Goal: Task Accomplishment & Management: Manage account settings

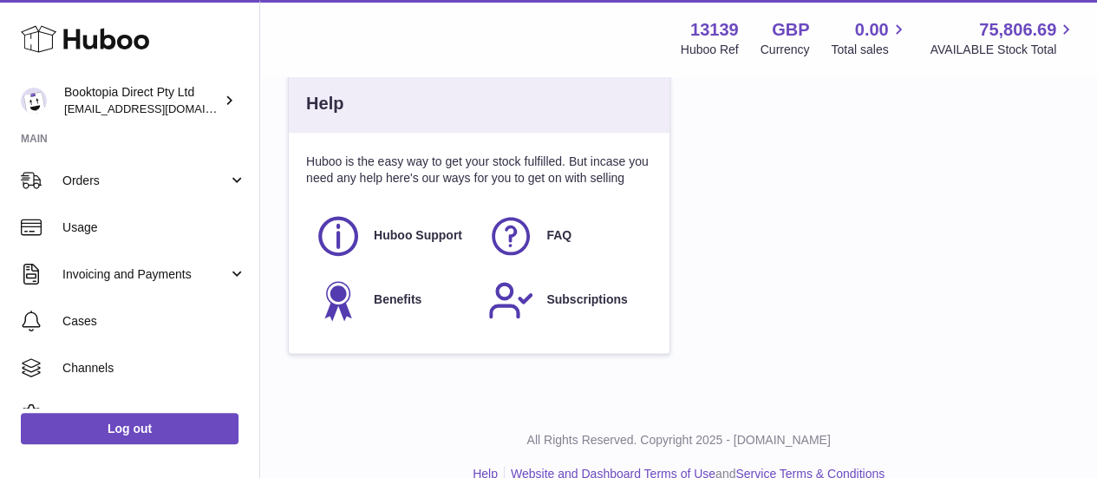
scroll to position [189, 0]
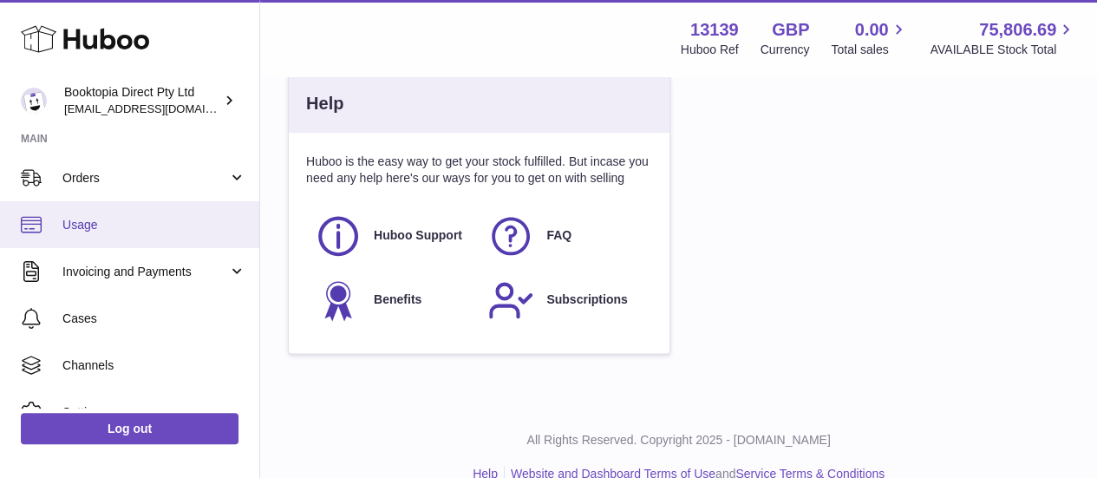
click at [92, 232] on link "Usage" at bounding box center [129, 224] width 259 height 47
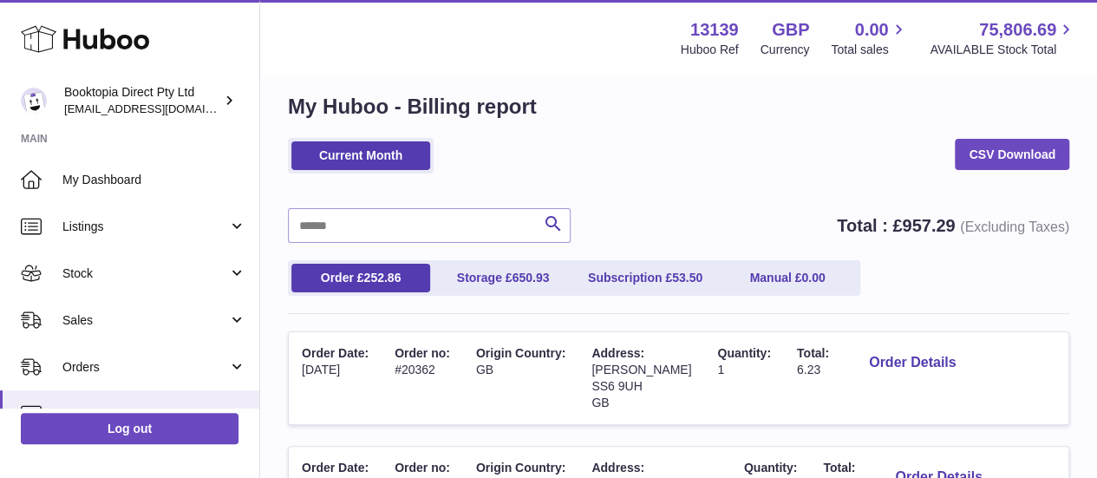
scroll to position [21, 0]
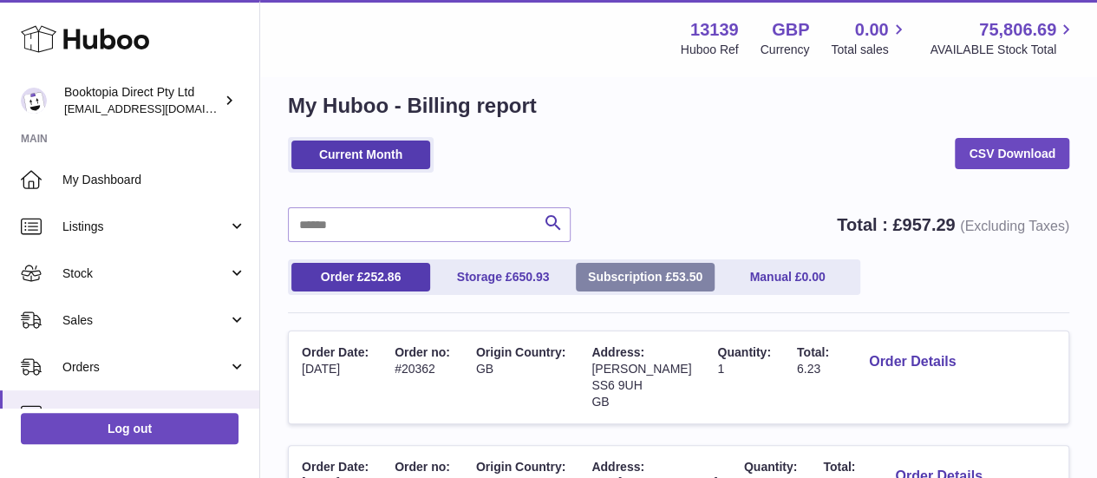
click at [659, 271] on link "Subscription £ 53.50" at bounding box center [645, 277] width 139 height 29
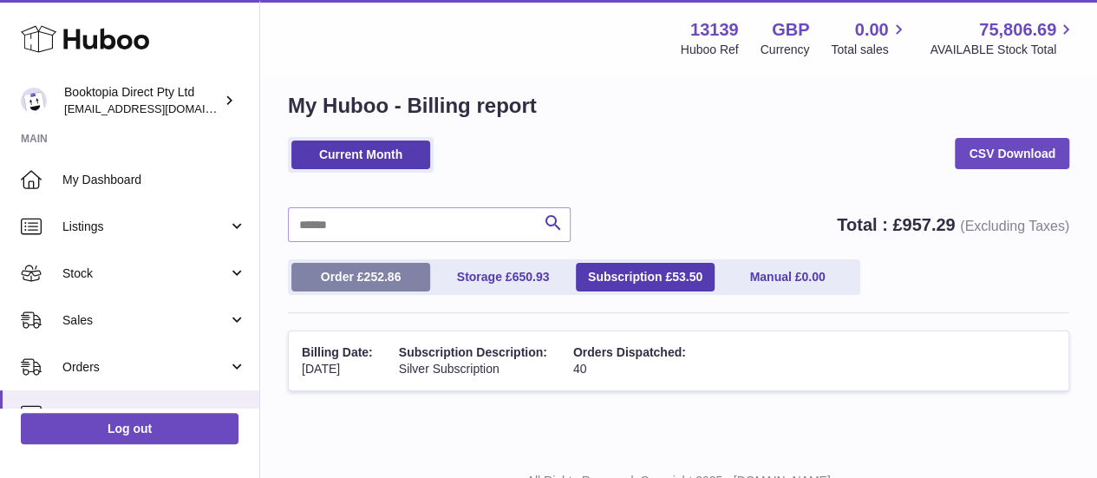
click at [345, 275] on link "Order £ 252.86" at bounding box center [360, 277] width 139 height 29
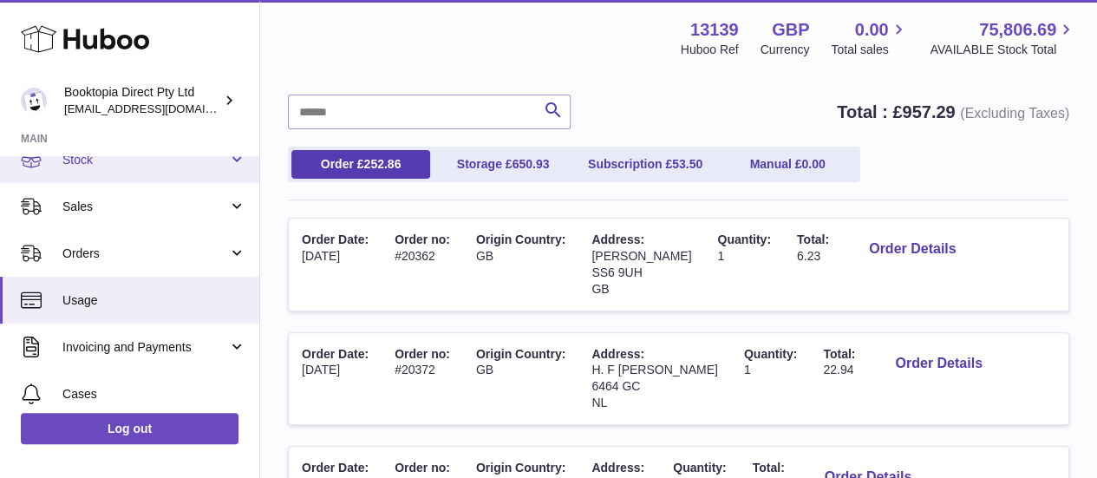
scroll to position [0, 0]
